Goal: Subscribe to service/newsletter

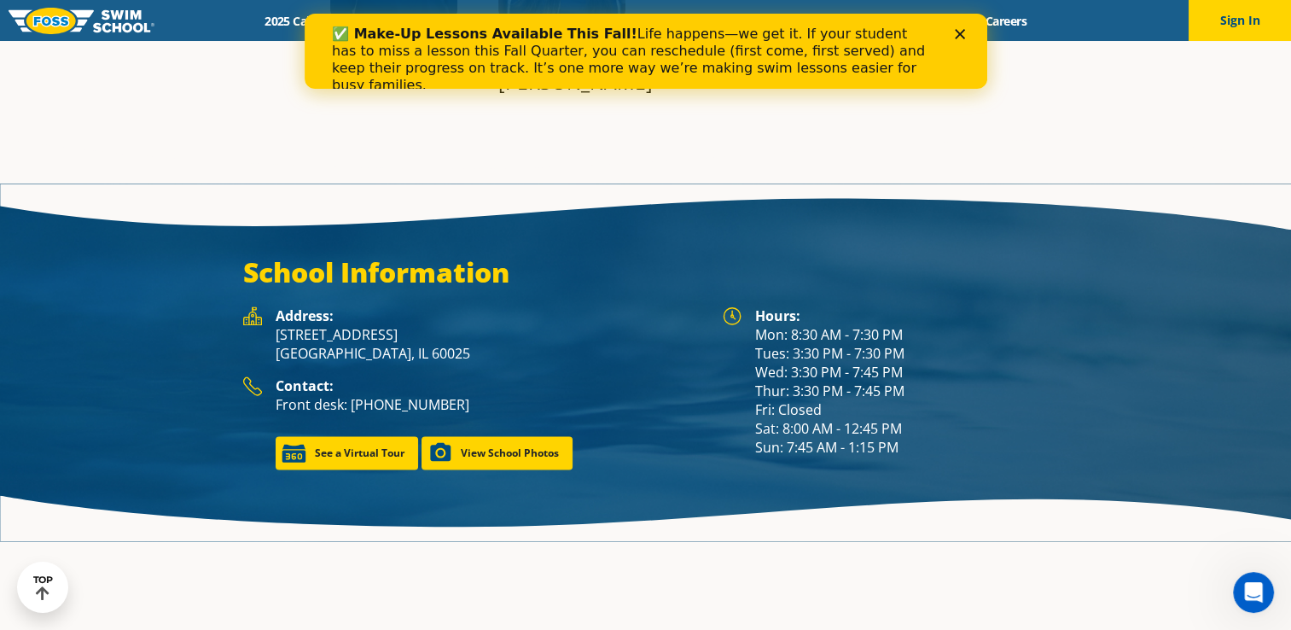
scroll to position [2305, 0]
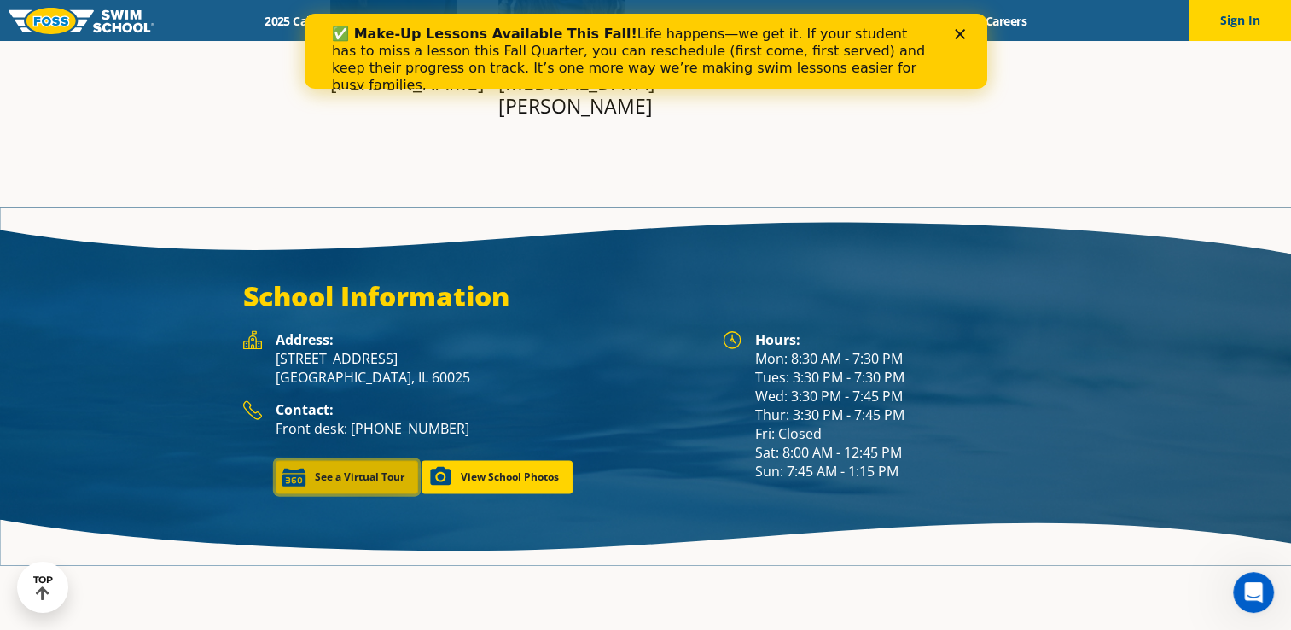
click at [314, 460] on link "See a Virtual Tour" at bounding box center [347, 476] width 142 height 33
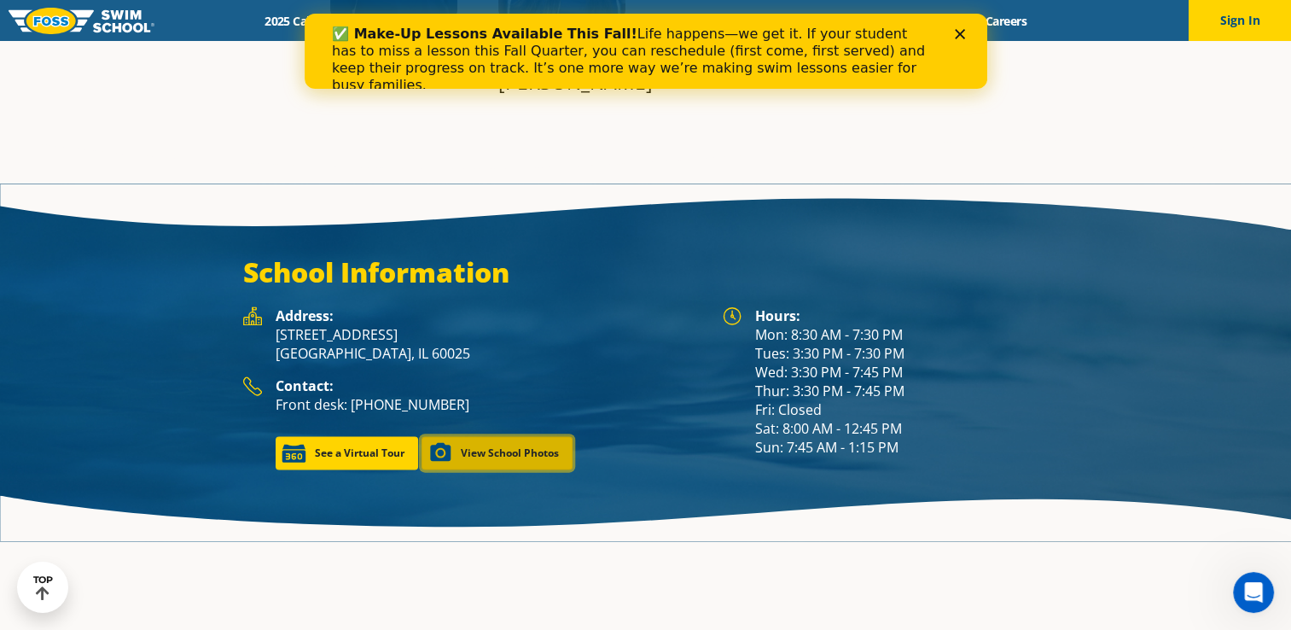
click at [538, 436] on link "View School Photos" at bounding box center [496, 452] width 151 height 33
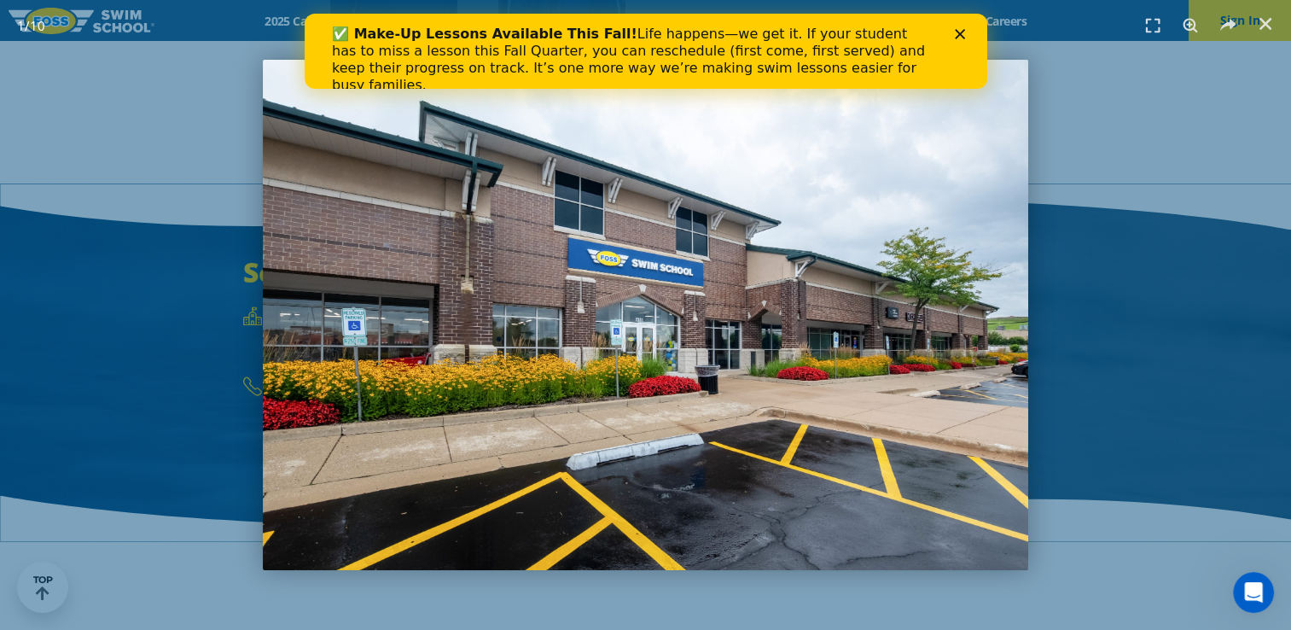
scroll to position [2258, 0]
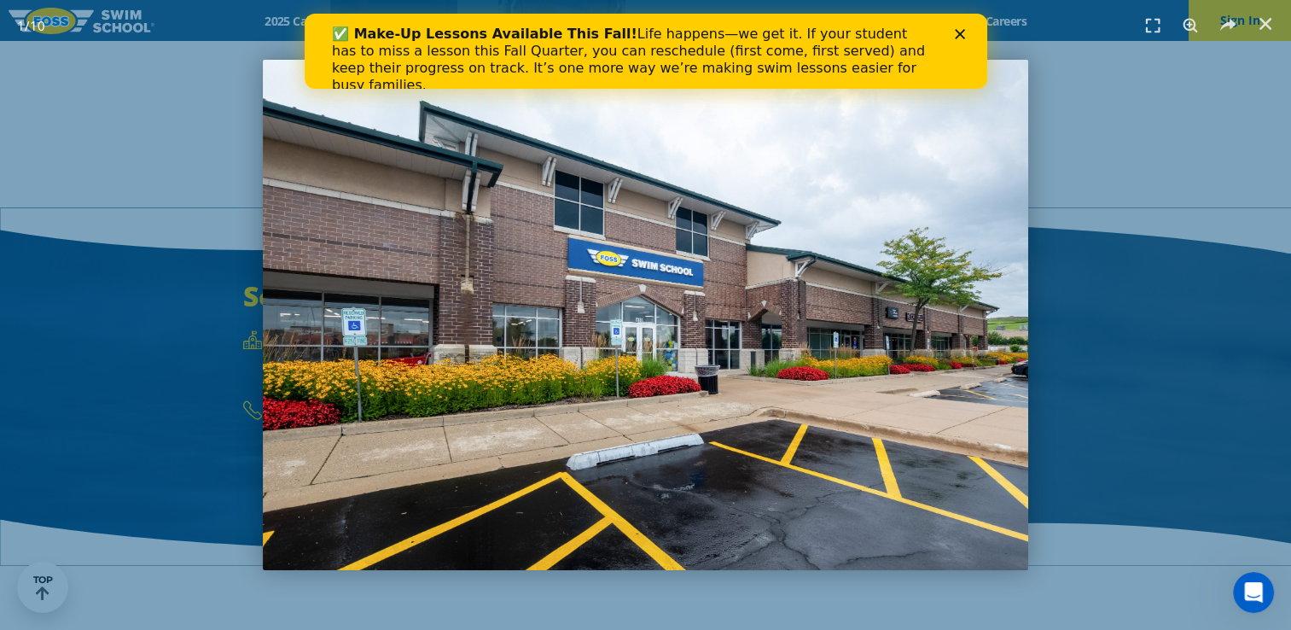
click at [956, 36] on polygon "Close" at bounding box center [959, 34] width 10 height 10
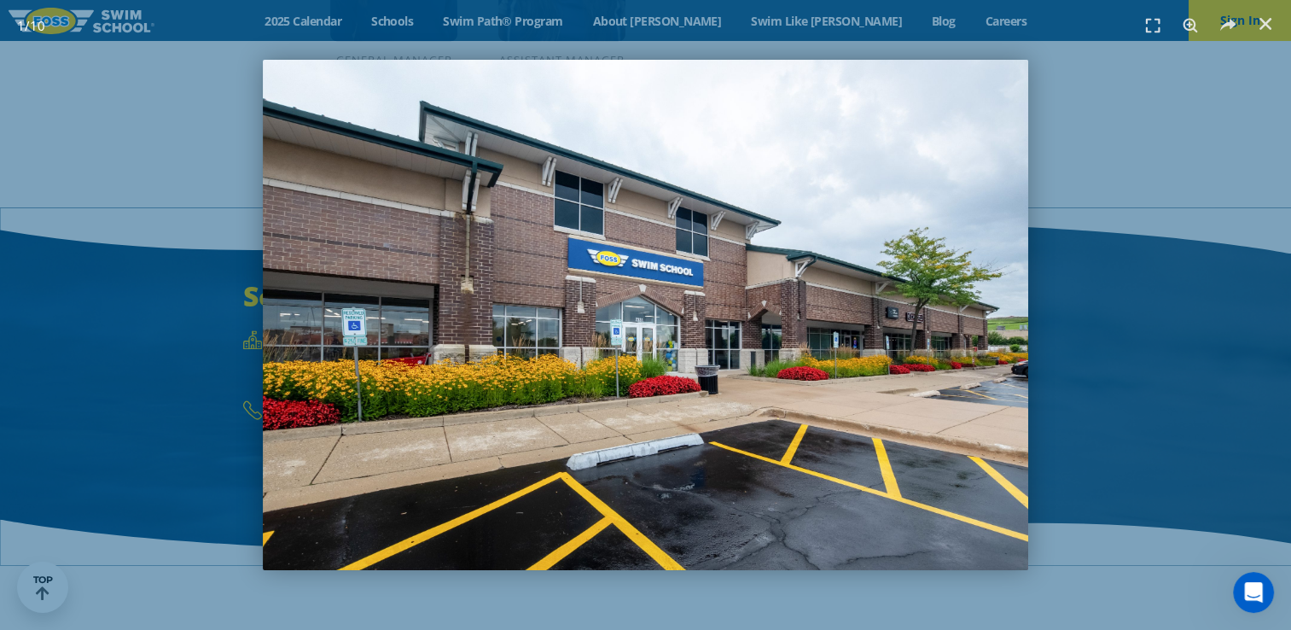
click at [1122, 189] on div "1 / 10" at bounding box center [645, 315] width 1171 height 510
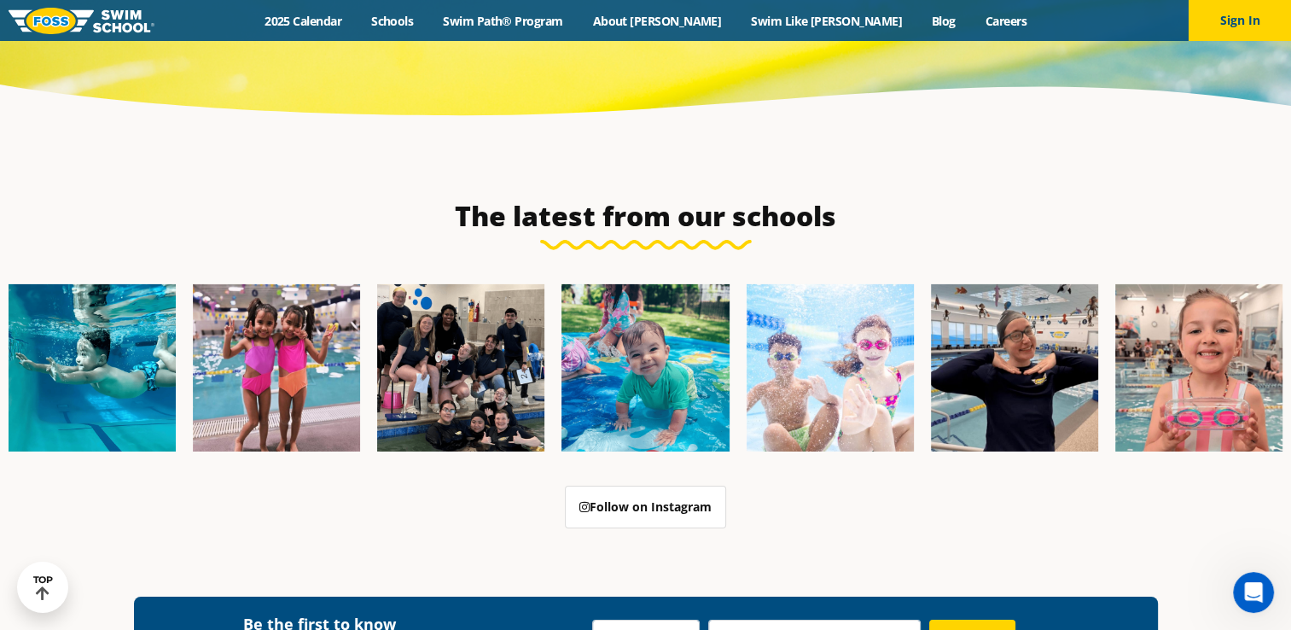
scroll to position [5611, 0]
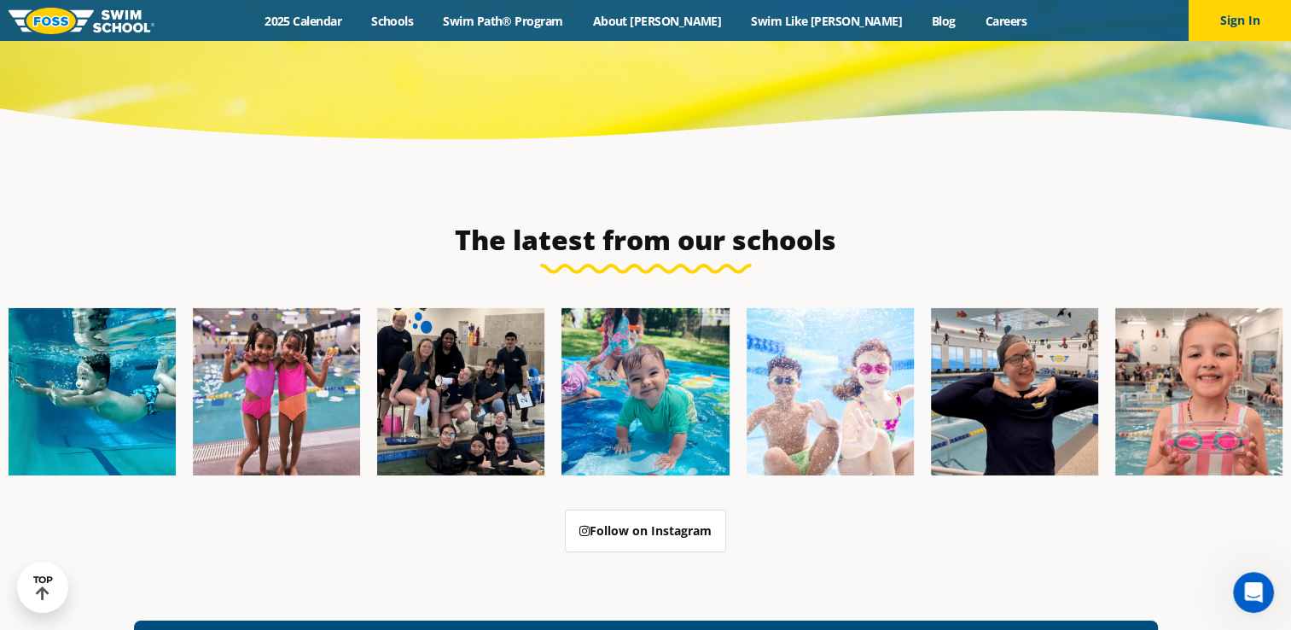
type input "[EMAIL_ADDRESS][DOMAIN_NAME]"
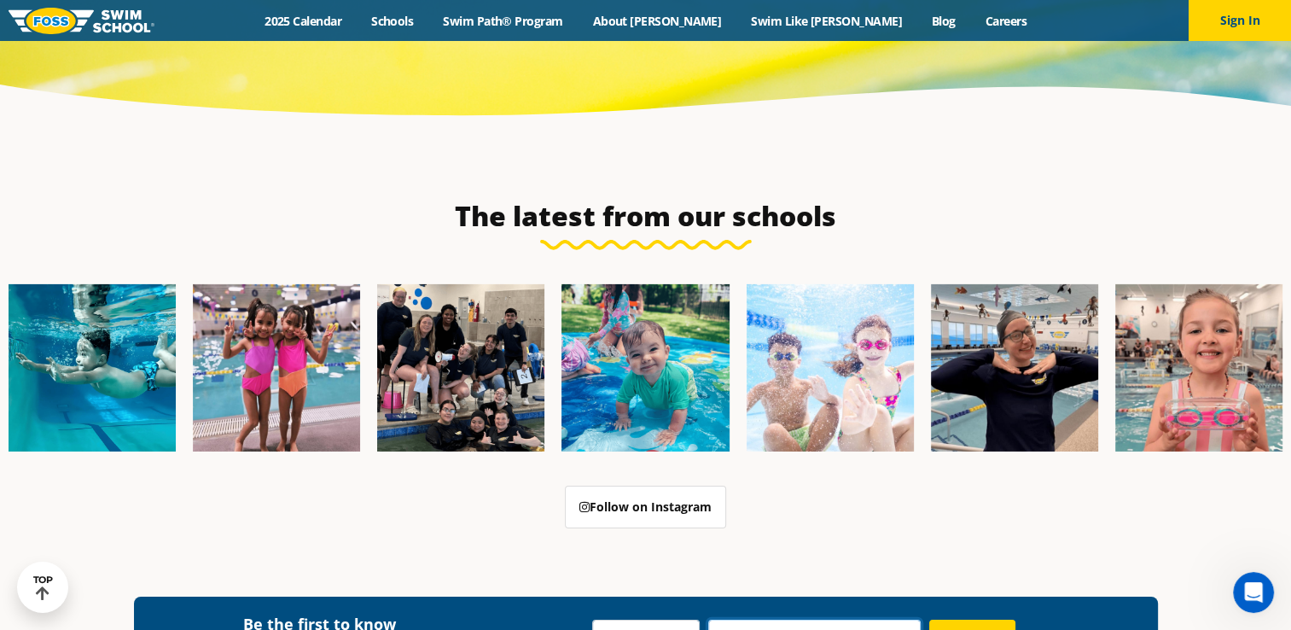
click at [817, 619] on select "Preferred Location [GEOGRAPHIC_DATA], [GEOGRAPHIC_DATA] [GEOGRAPHIC_DATA], [GEO…" at bounding box center [814, 639] width 212 height 41
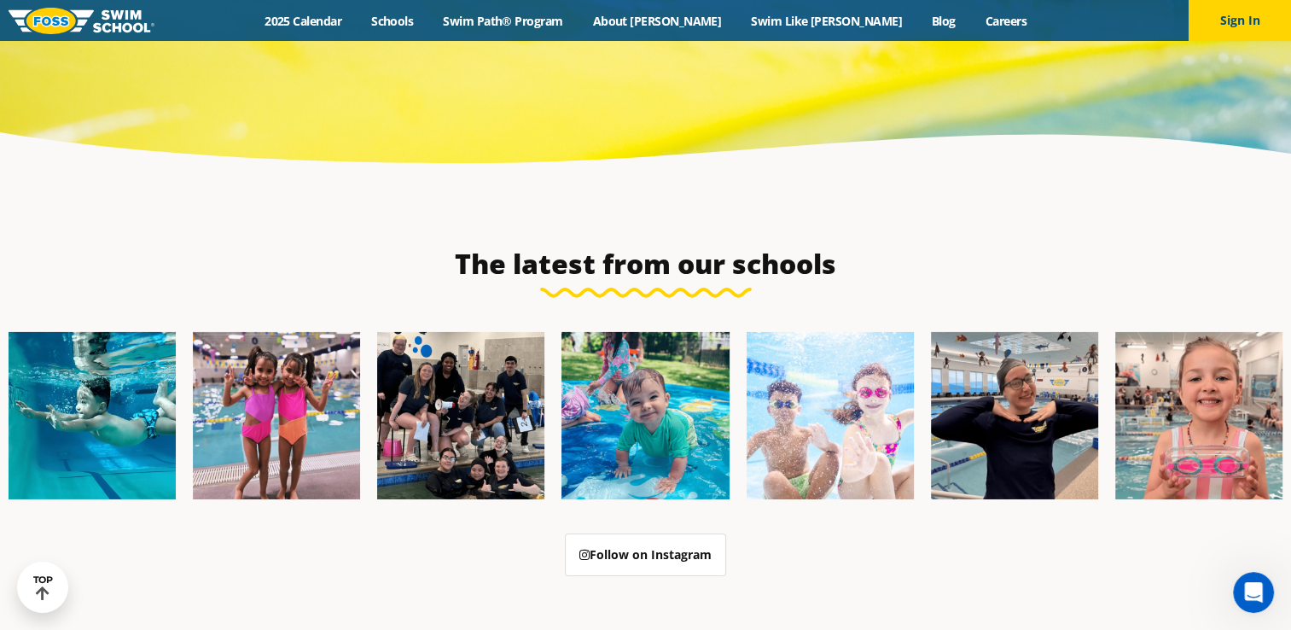
scroll to position [5611, 0]
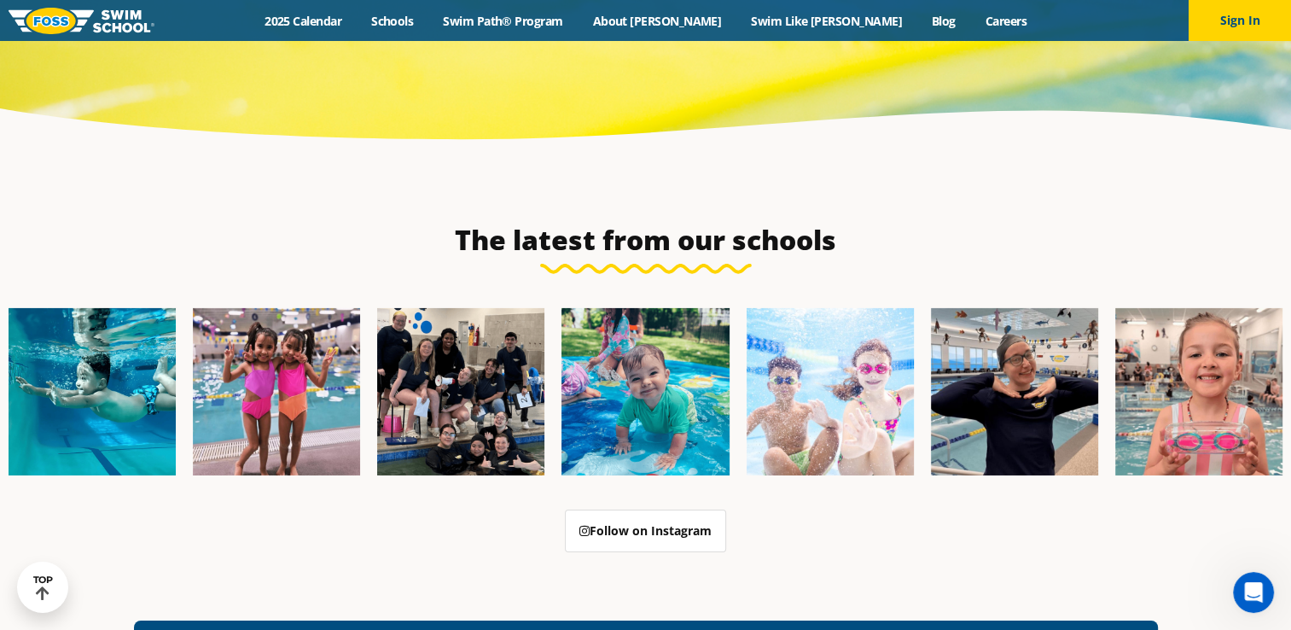
select select "[GEOGRAPHIC_DATA], [GEOGRAPHIC_DATA]"
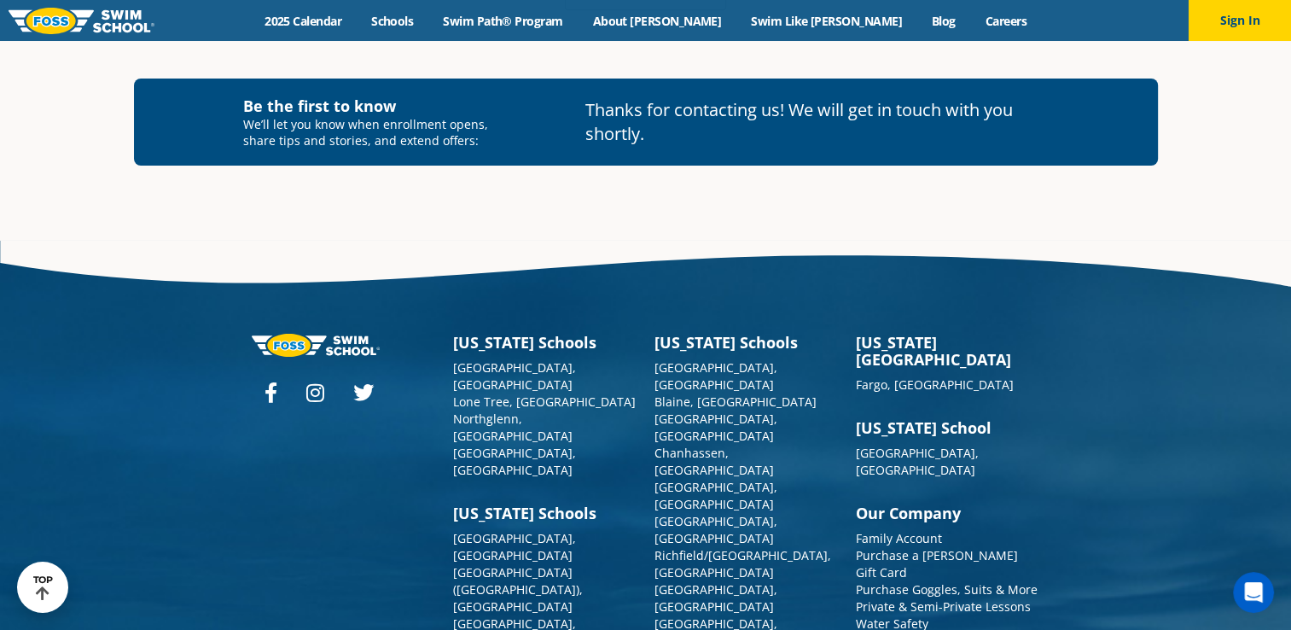
scroll to position [6081, 0]
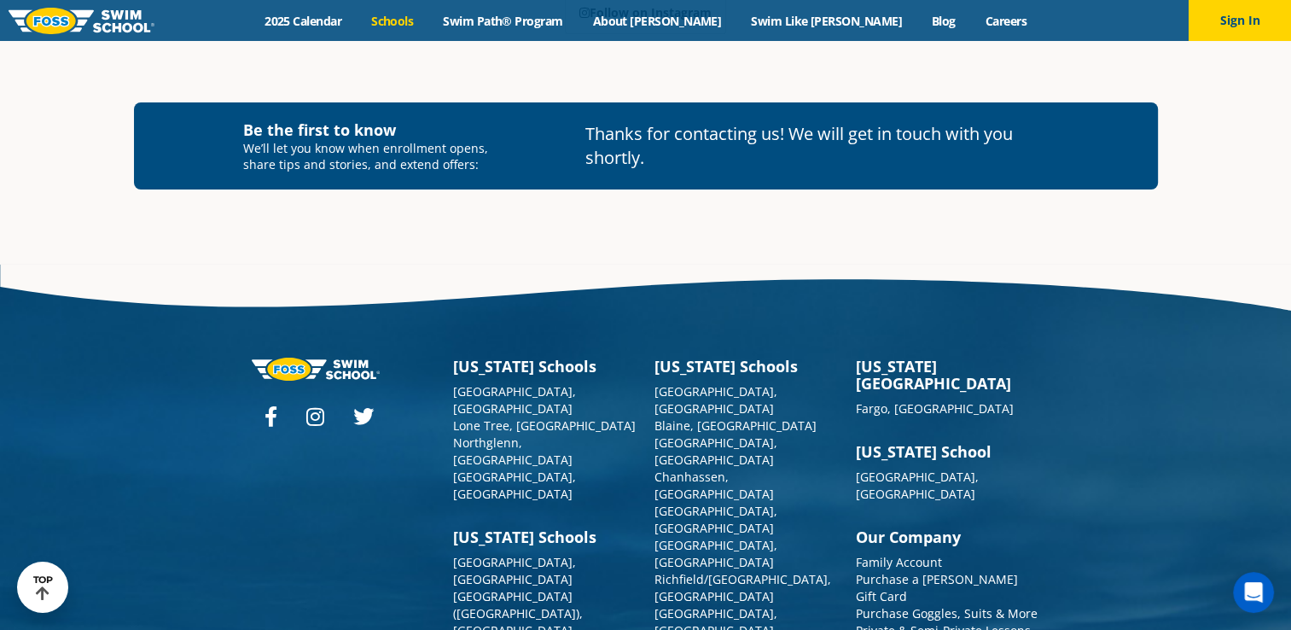
click at [428, 20] on link "Schools" at bounding box center [393, 21] width 72 height 16
